Goal: Information Seeking & Learning: Understand process/instructions

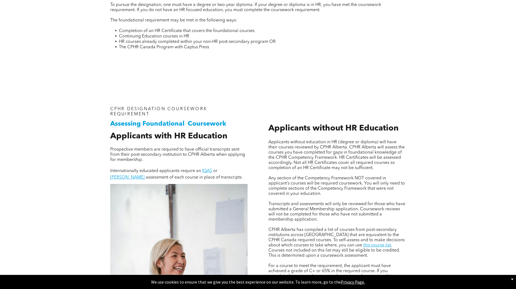
scroll to position [325, 0]
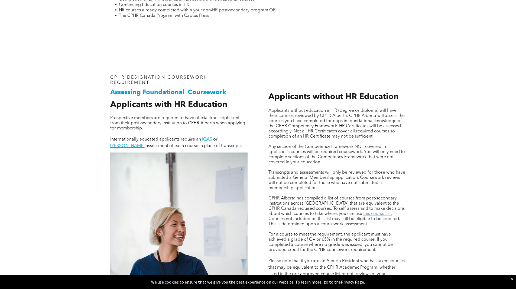
click at [363, 212] on link "this course list." at bounding box center [377, 213] width 29 height 4
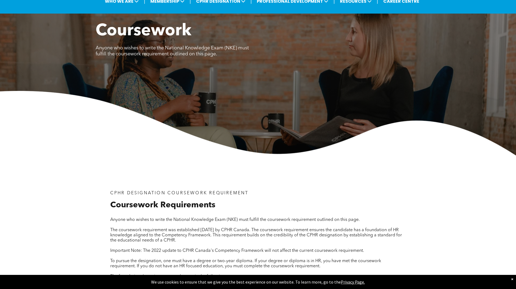
scroll to position [0, 0]
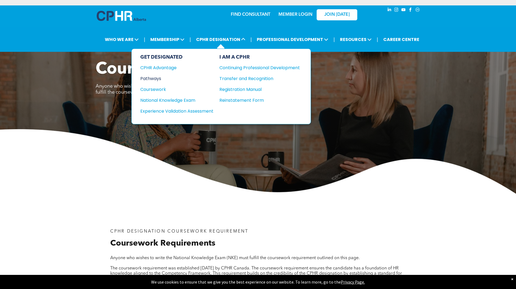
click at [163, 77] on div "Pathways" at bounding box center [173, 78] width 66 height 7
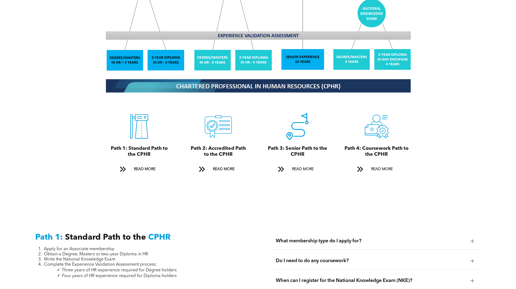
scroll to position [569, 0]
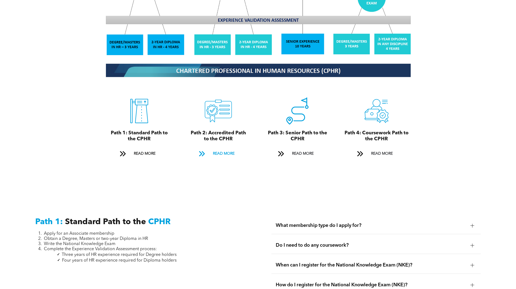
click at [217, 148] on span "READ MORE" at bounding box center [223, 153] width 25 height 10
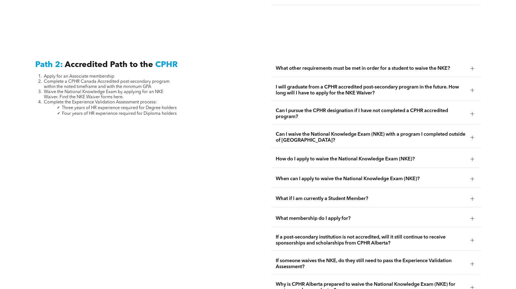
scroll to position [886, 0]
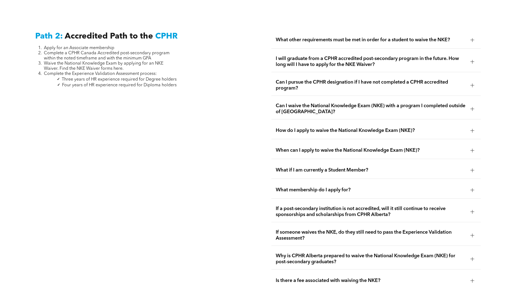
click at [326, 79] on span "Can I pursue the CPHR designation if I have not completed a CPHR accredited pro…" at bounding box center [371, 85] width 190 height 12
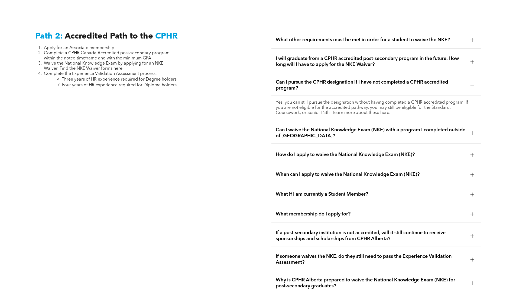
click at [316, 37] on span "What other requirements must be met in order for a student to waive the NKE?" at bounding box center [371, 40] width 190 height 6
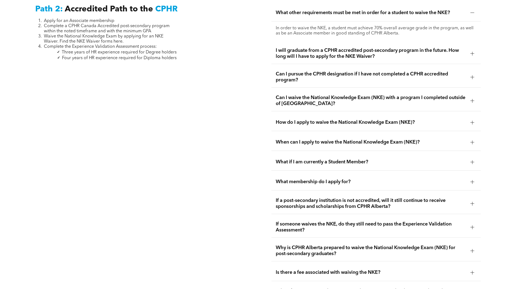
scroll to position [940, 0]
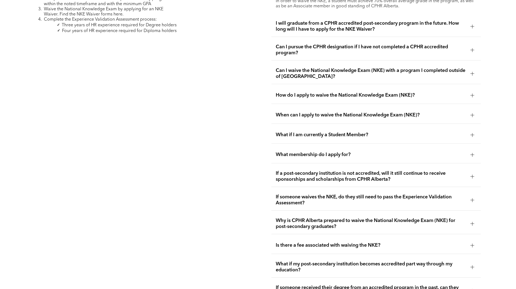
click at [316, 217] on span "Why is CPHR Alberta prepared to waive the National Knowledge Exam (NKE) for pos…" at bounding box center [371, 223] width 190 height 12
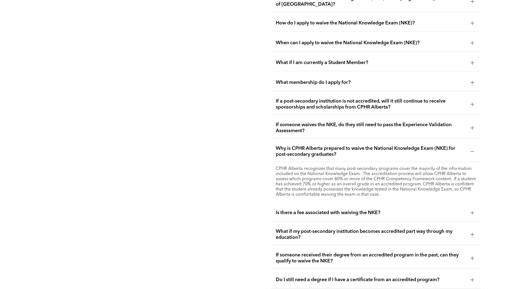
scroll to position [994, 0]
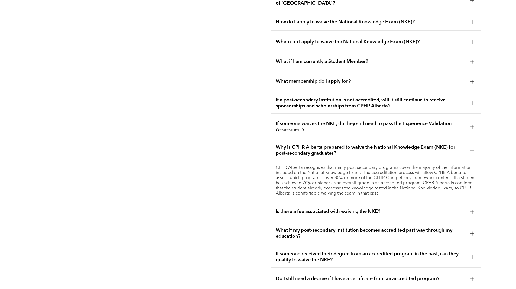
click at [287, 227] on span "What if my post-secondary institution becomes accredited part way through my ed…" at bounding box center [371, 233] width 190 height 12
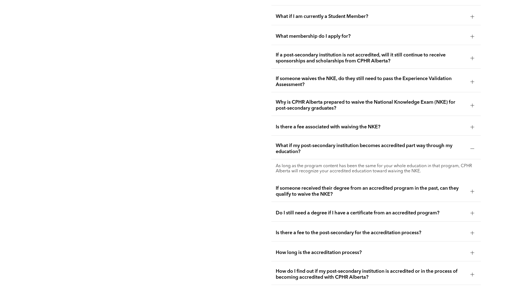
scroll to position [1048, 0]
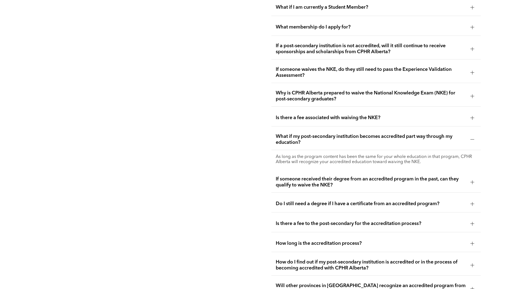
click at [287, 201] on span "Do I still need a degree if I have a certificate from an accredited program?" at bounding box center [371, 204] width 190 height 6
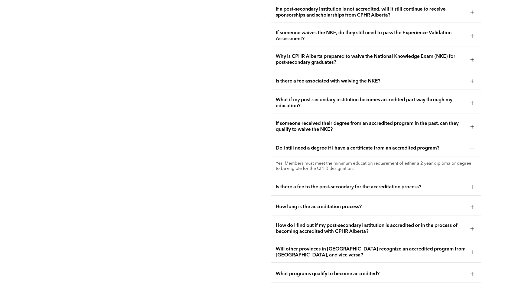
scroll to position [1103, 0]
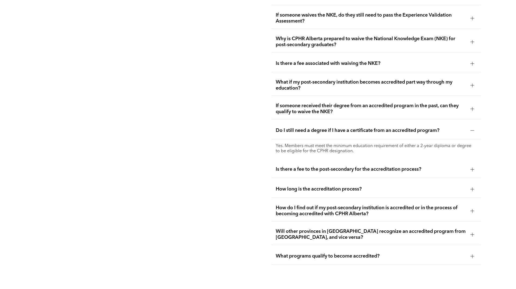
click at [309, 180] on div "How long is the accreditation process?" at bounding box center [376, 188] width 209 height 17
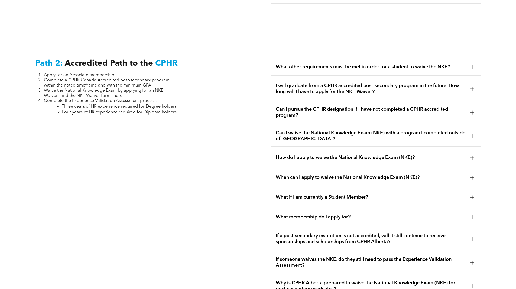
scroll to position [561, 0]
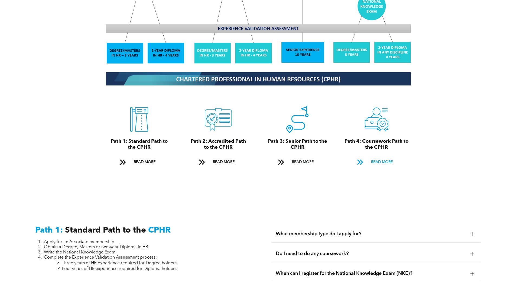
click at [374, 158] on span "READ MORE" at bounding box center [381, 162] width 25 height 10
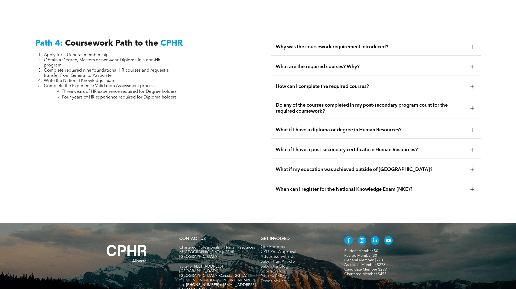
scroll to position [1634, 0]
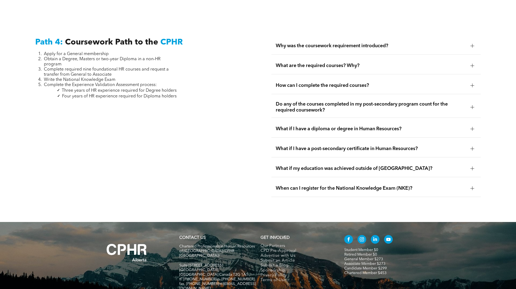
click at [355, 57] on div "What are the required courses? Why?" at bounding box center [376, 65] width 209 height 17
